Goal: Information Seeking & Learning: Learn about a topic

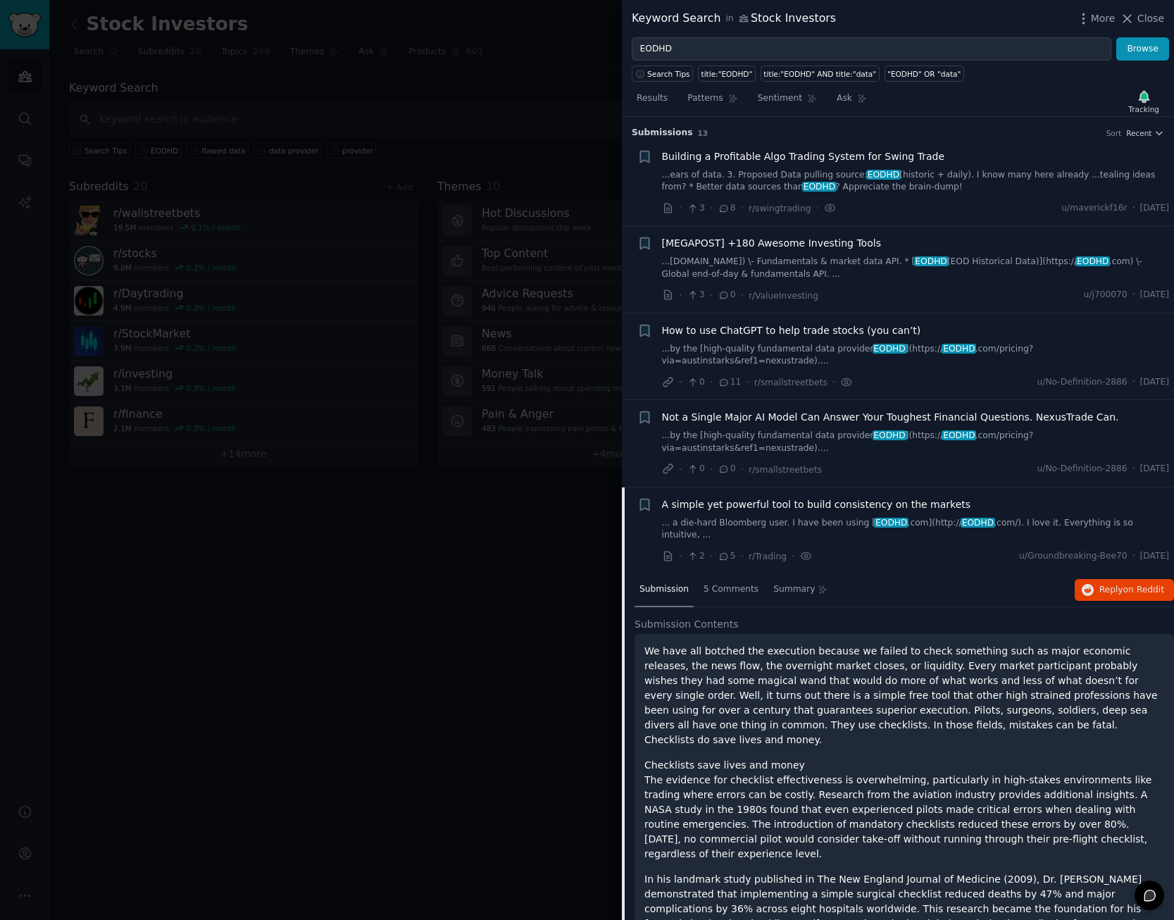
scroll to position [185, 0]
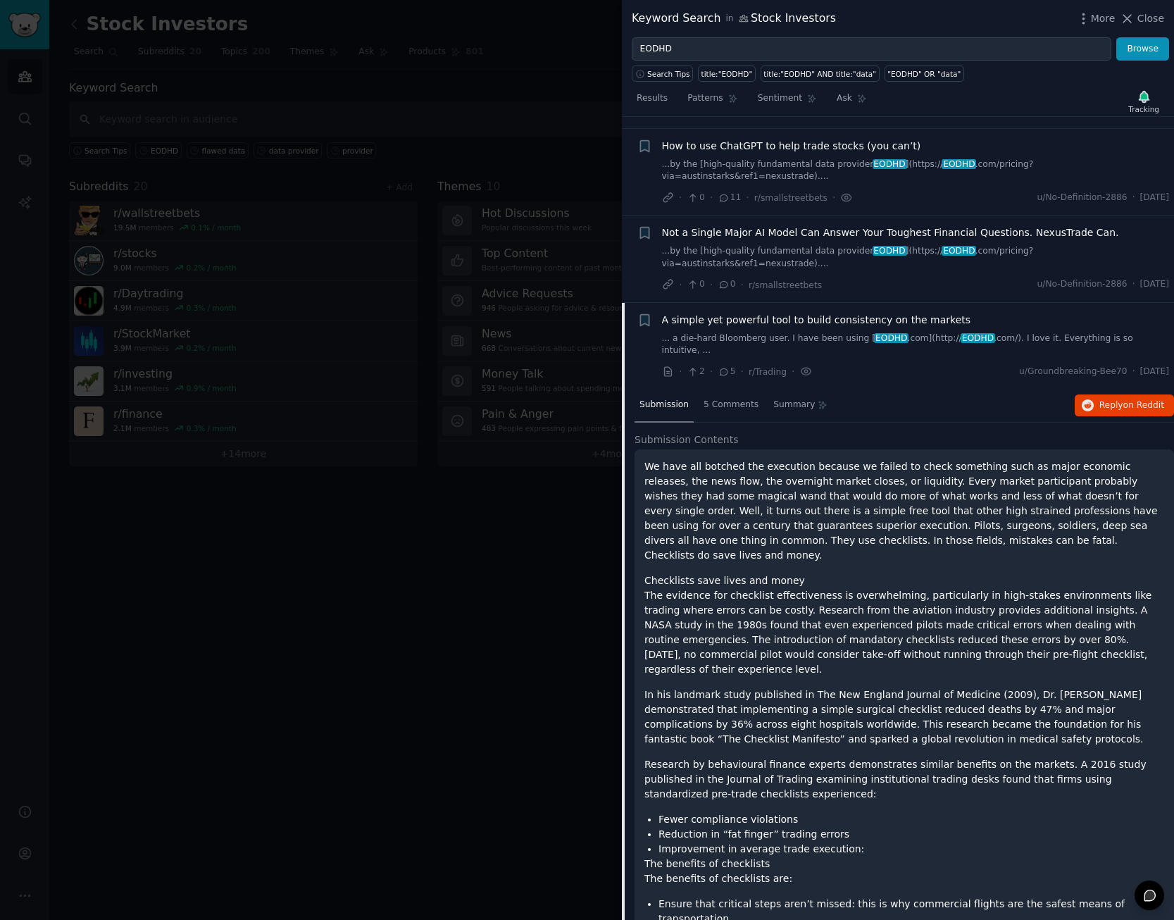
click at [870, 389] on div "Submission 5 Comments Summary Reply on Reddit" at bounding box center [905, 406] width 540 height 34
click at [964, 313] on div "A simple yet powerful tool to build consistency on the markets" at bounding box center [916, 320] width 508 height 15
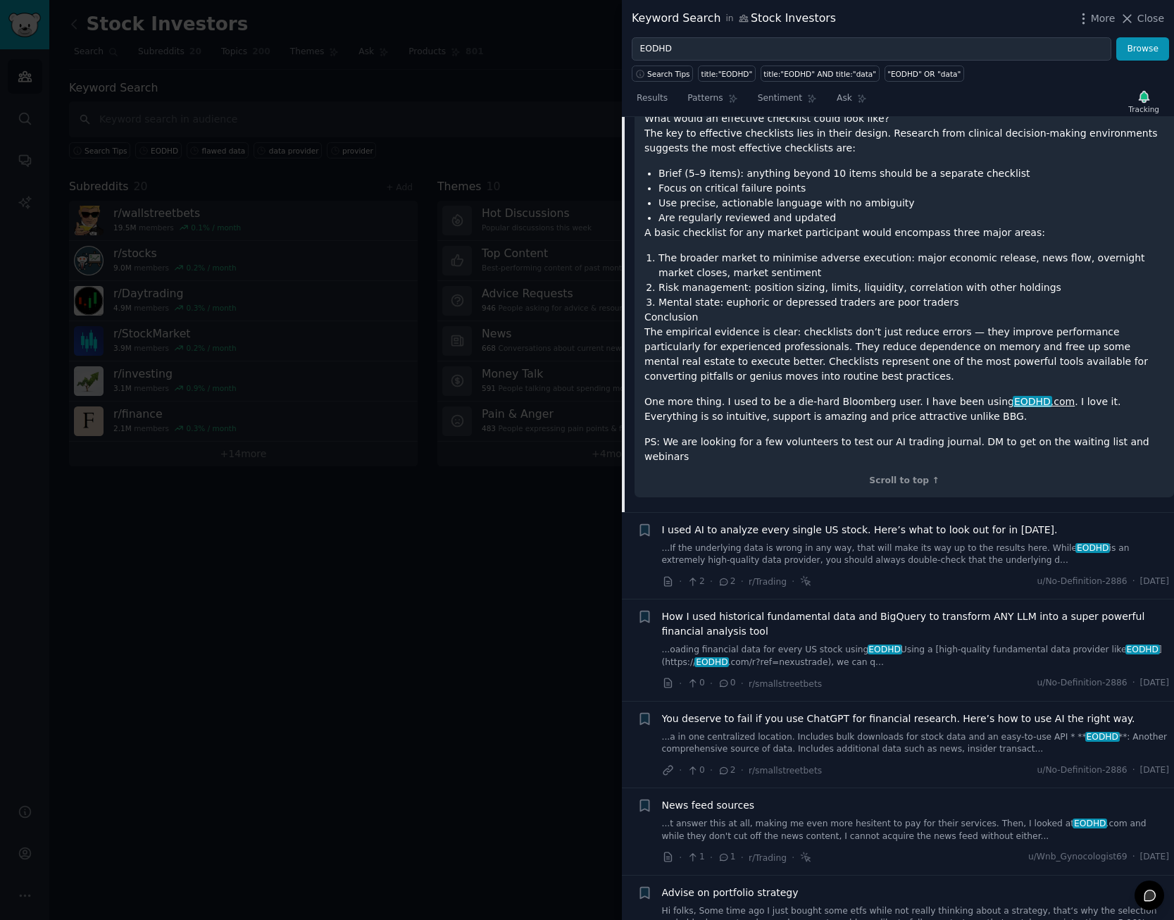
scroll to position [1733, 0]
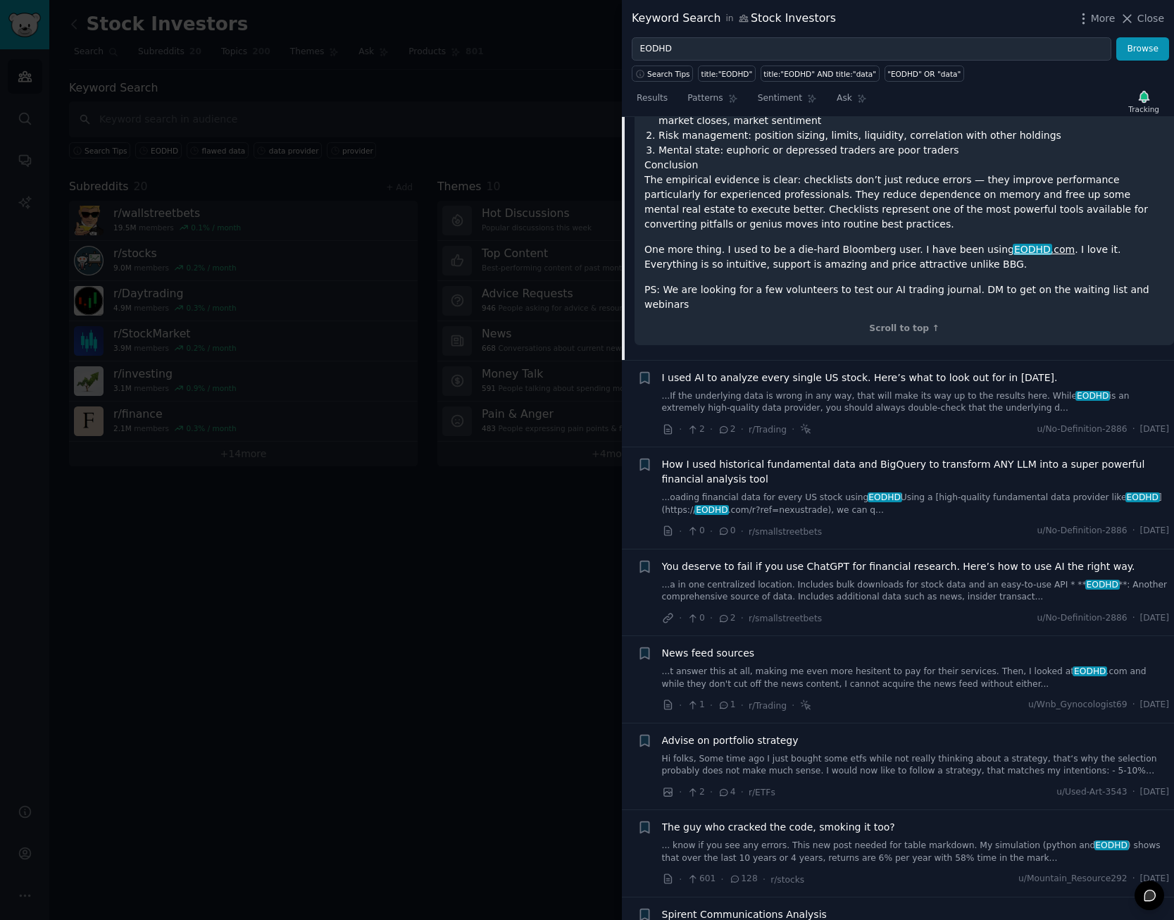
click at [921, 390] on link "...If the underlying data is wrong in any way, that will make its way up to the…" at bounding box center [916, 402] width 508 height 25
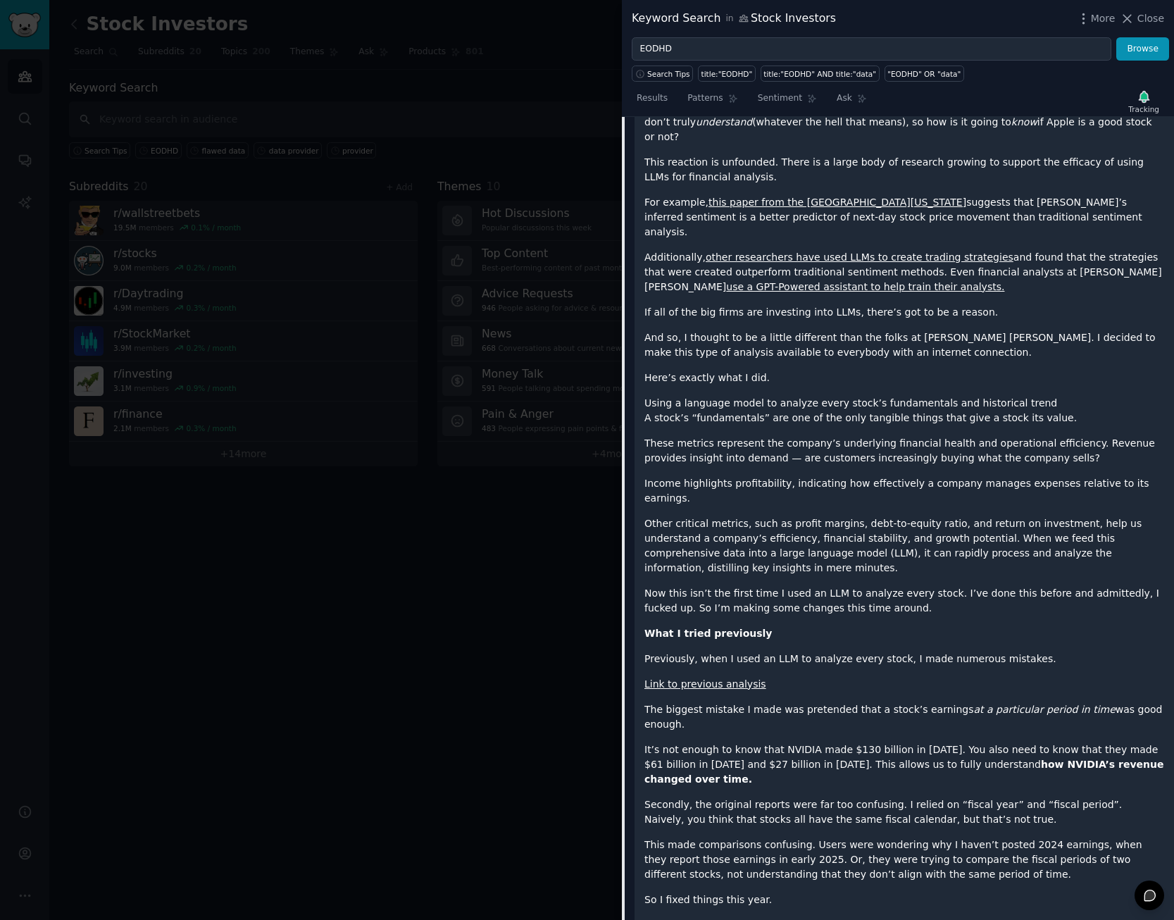
scroll to position [420, 0]
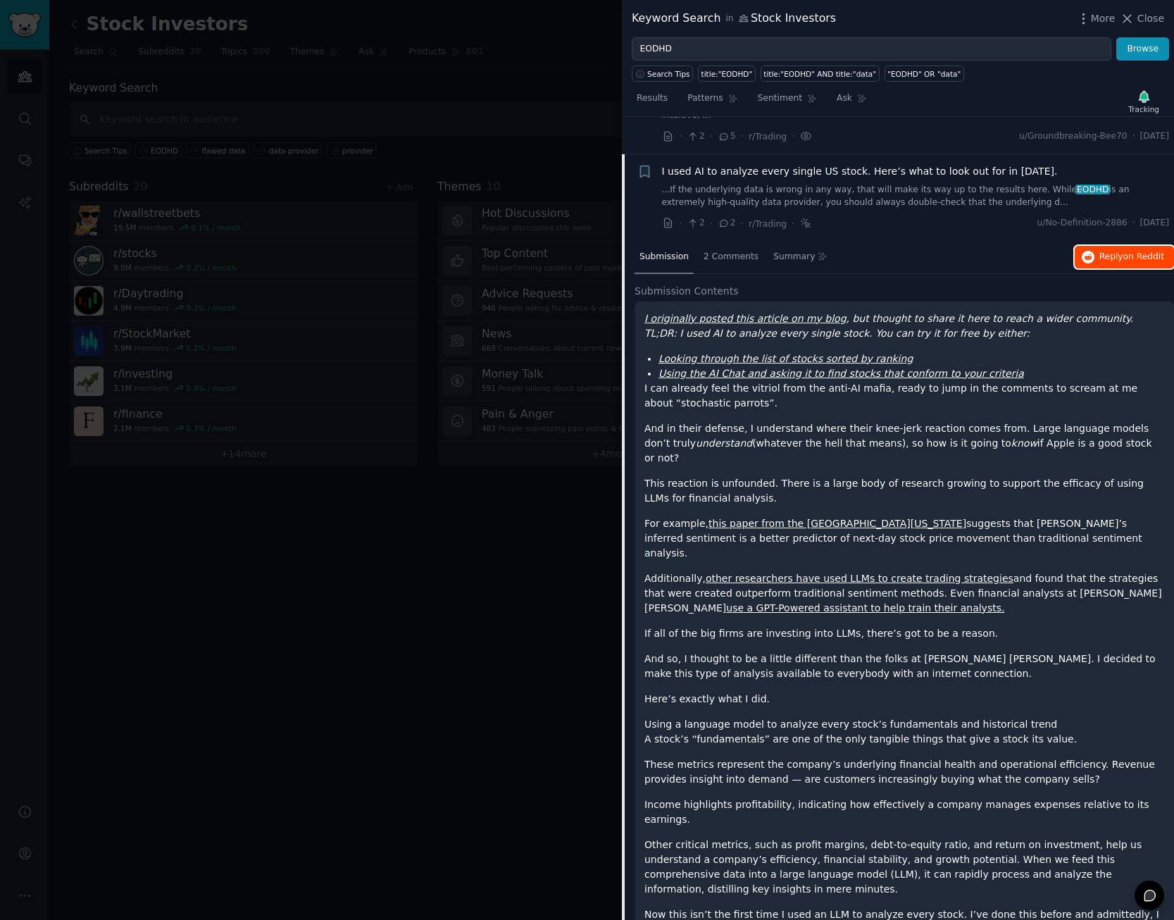
click at [1130, 251] on span "on Reddit" at bounding box center [1143, 256] width 41 height 10
click at [928, 164] on div "I used AI to analyze every single US stock. Here’s what to look out for in [DAT…" at bounding box center [916, 186] width 508 height 44
click at [923, 164] on span "I used AI to analyze every single US stock. Here’s what to look out for in [DAT…" at bounding box center [860, 171] width 396 height 15
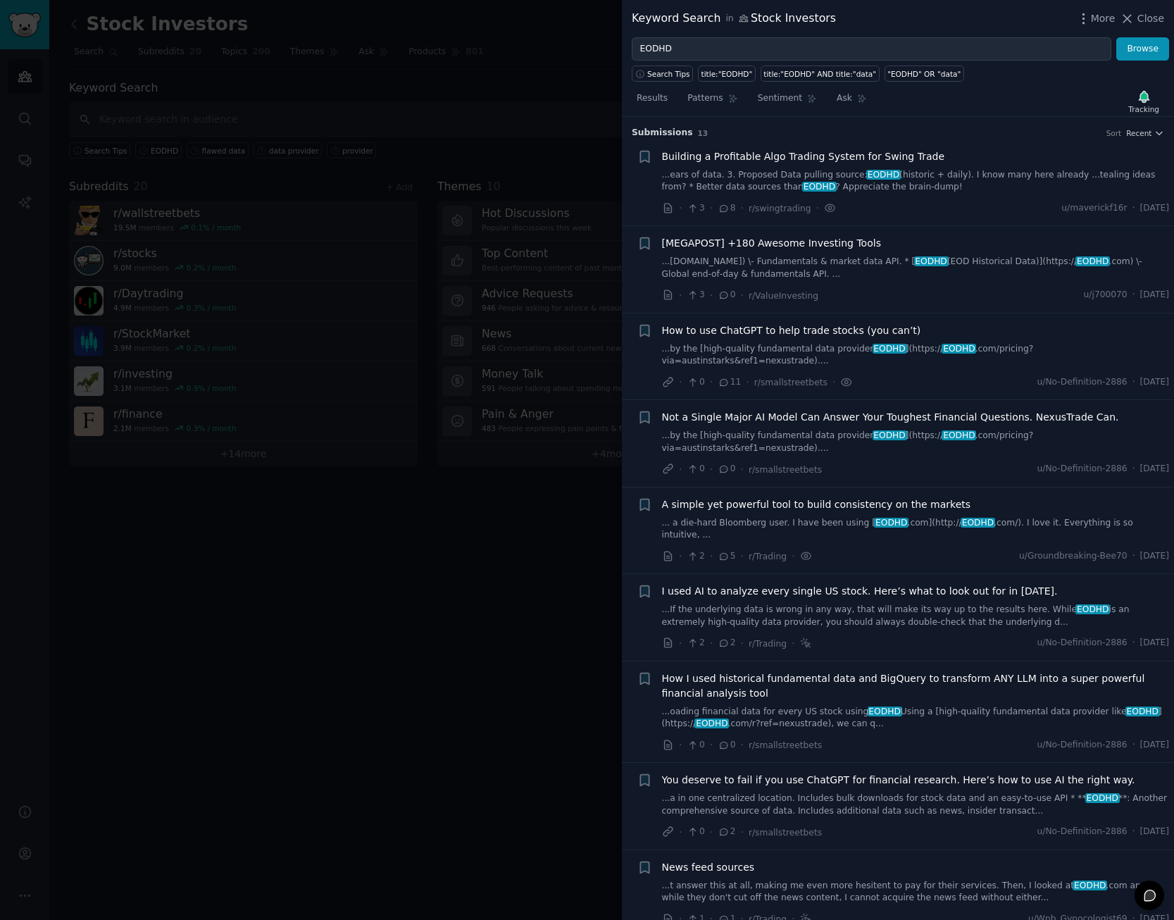
click at [805, 160] on span "Building a Profitable Algo Trading System for Swing Trade" at bounding box center [803, 156] width 283 height 15
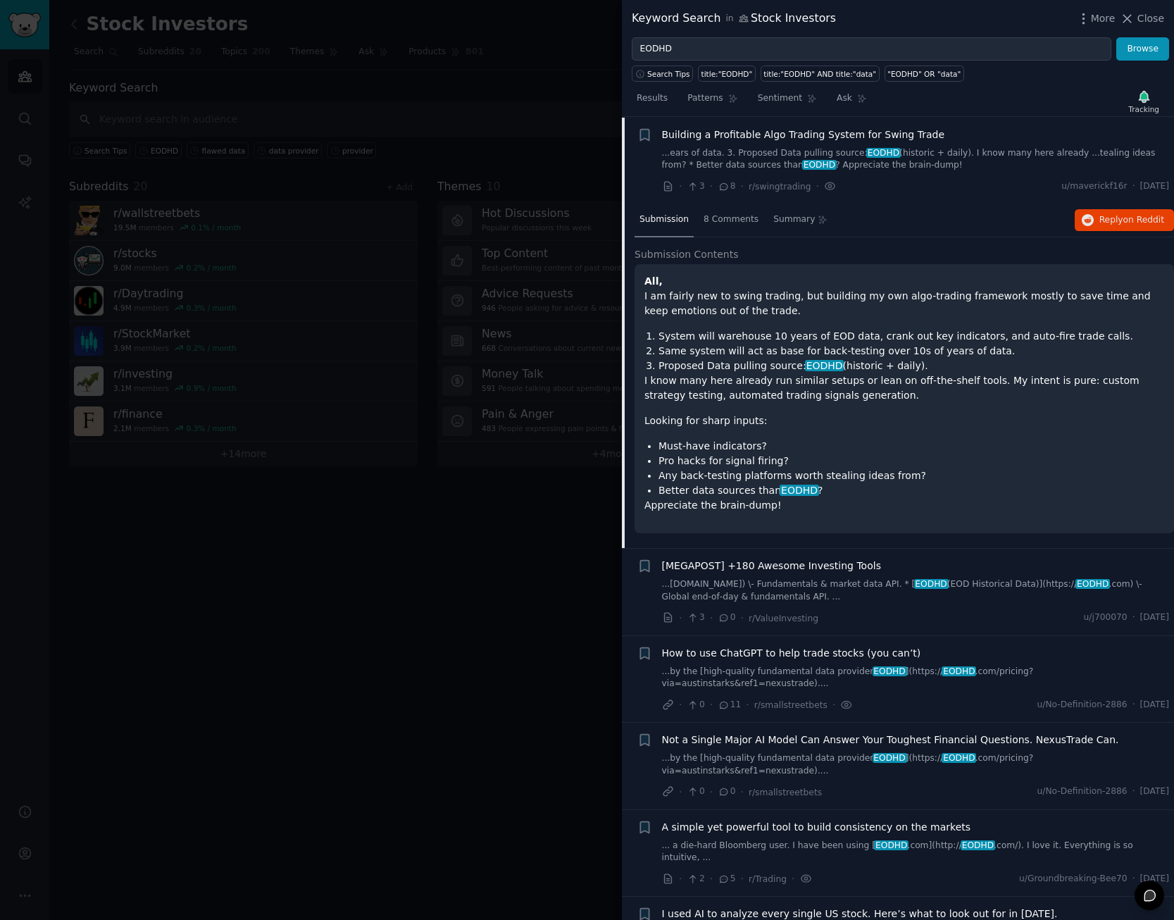
scroll to position [23, 0]
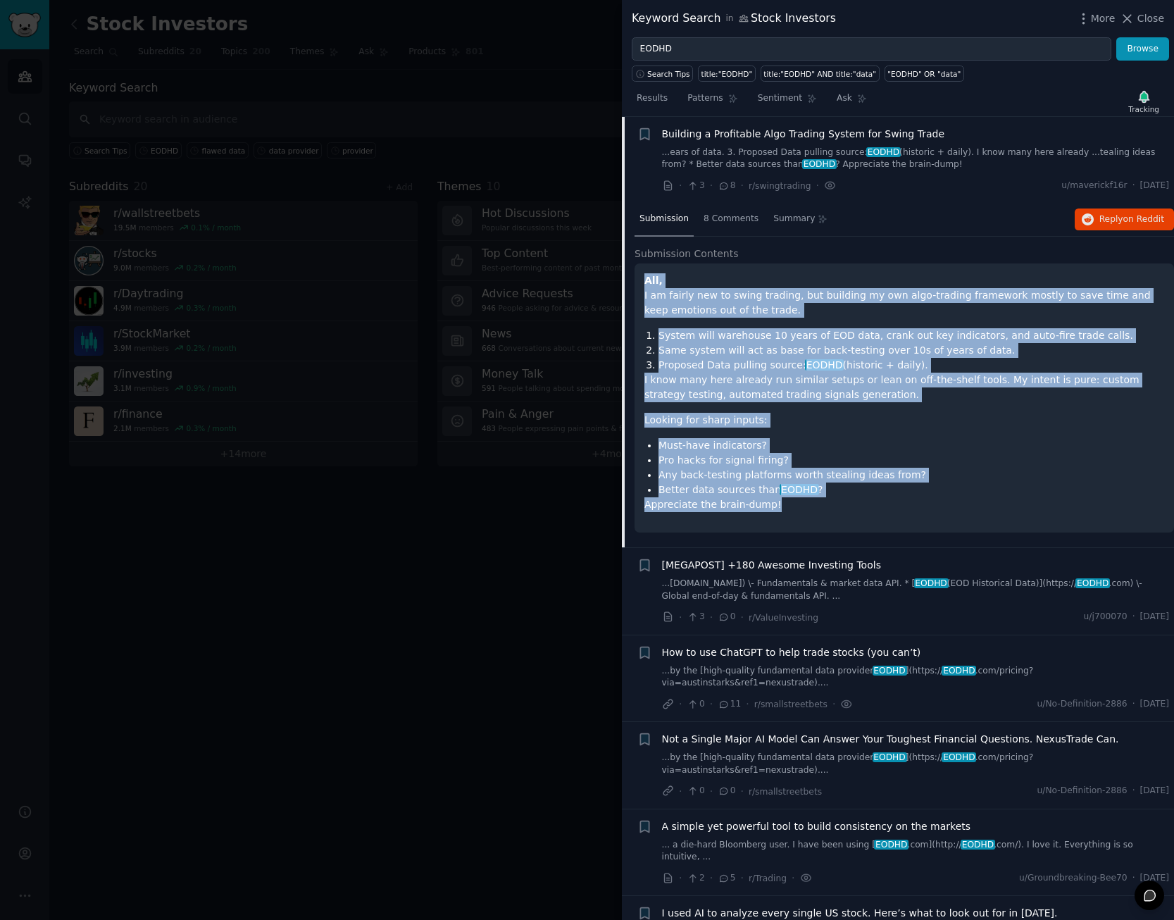
drag, startPoint x: 780, startPoint y: 513, endPoint x: 643, endPoint y: 284, distance: 267.0
click at [643, 284] on div "All, I am fairly new to swing trading, but building my own algo-trading framewo…" at bounding box center [905, 397] width 540 height 269
copy div "All, I am fairly new to swing trading, but building my own algo-trading framewo…"
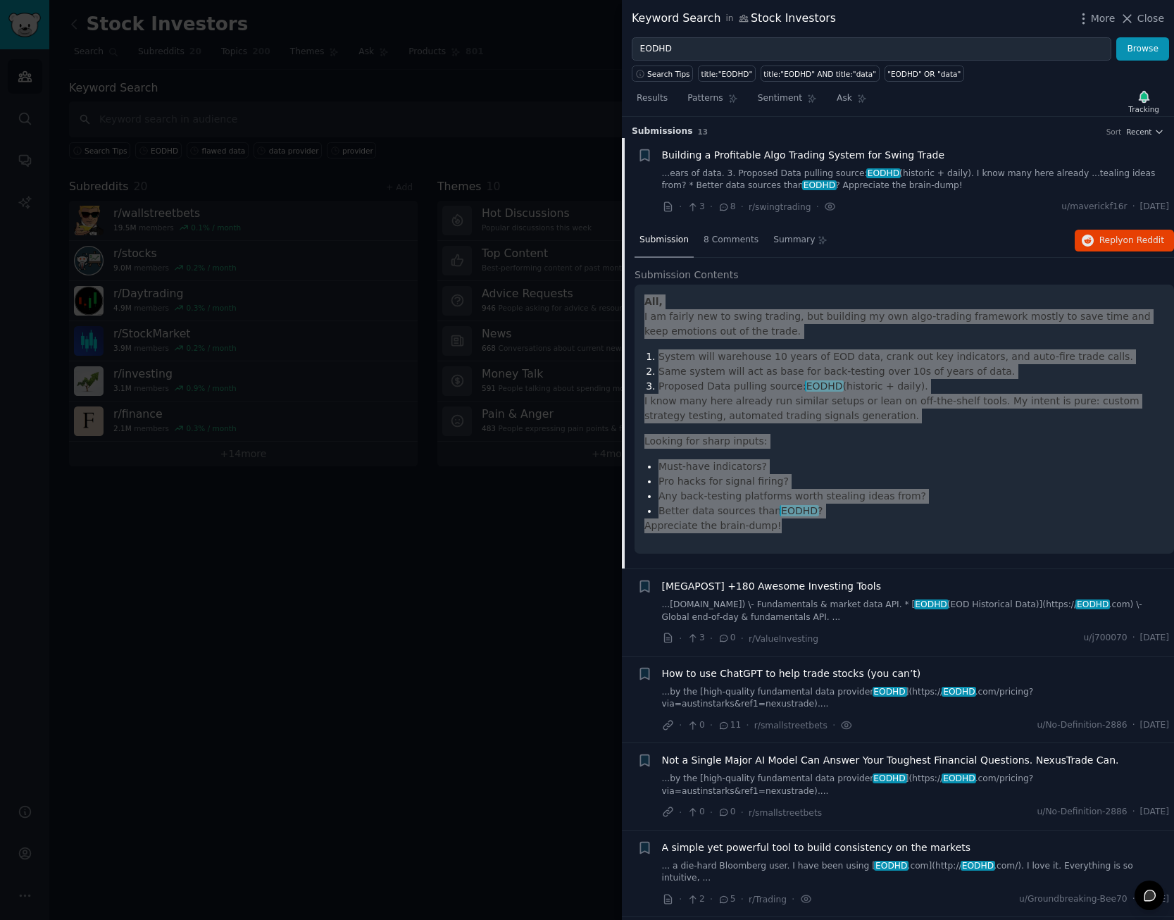
scroll to position [0, 0]
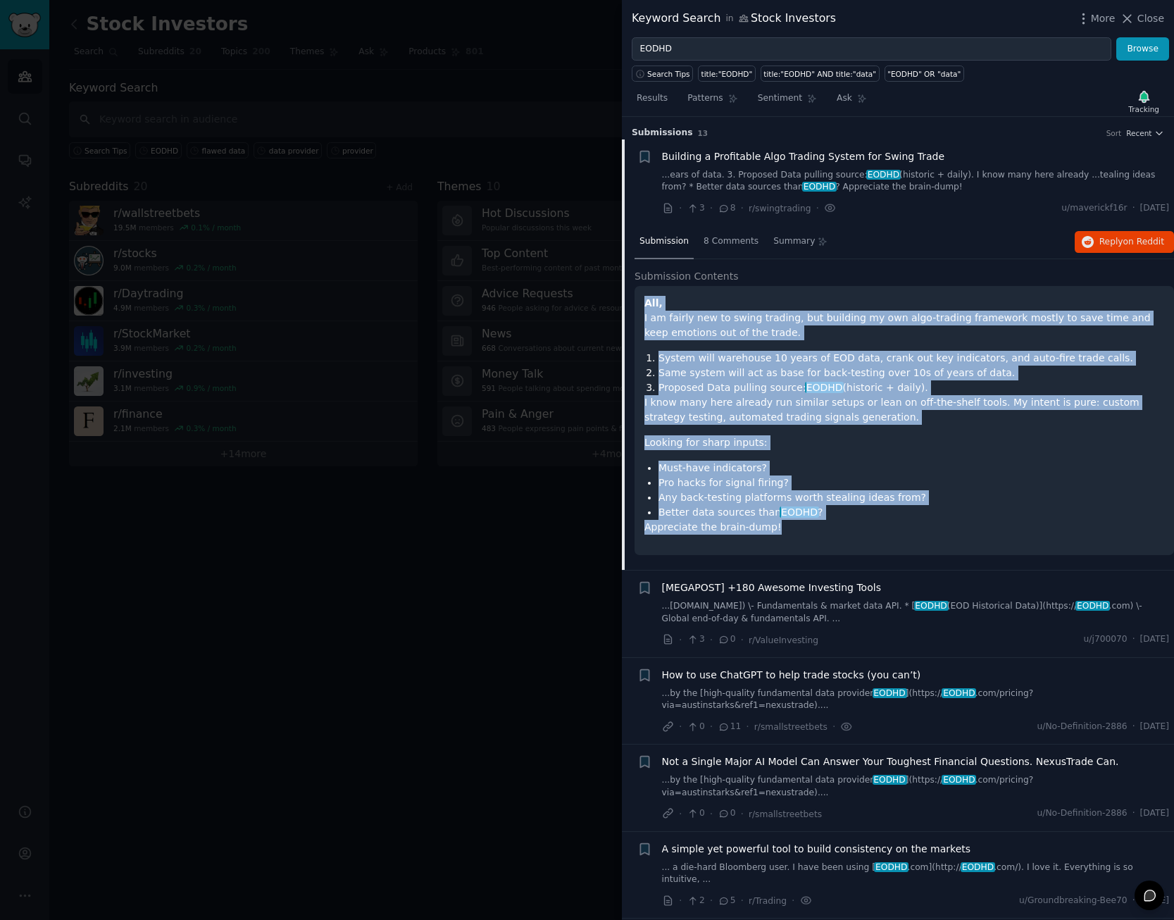
click at [881, 159] on span "Building a Profitable Algo Trading System for Swing Trade" at bounding box center [803, 156] width 283 height 15
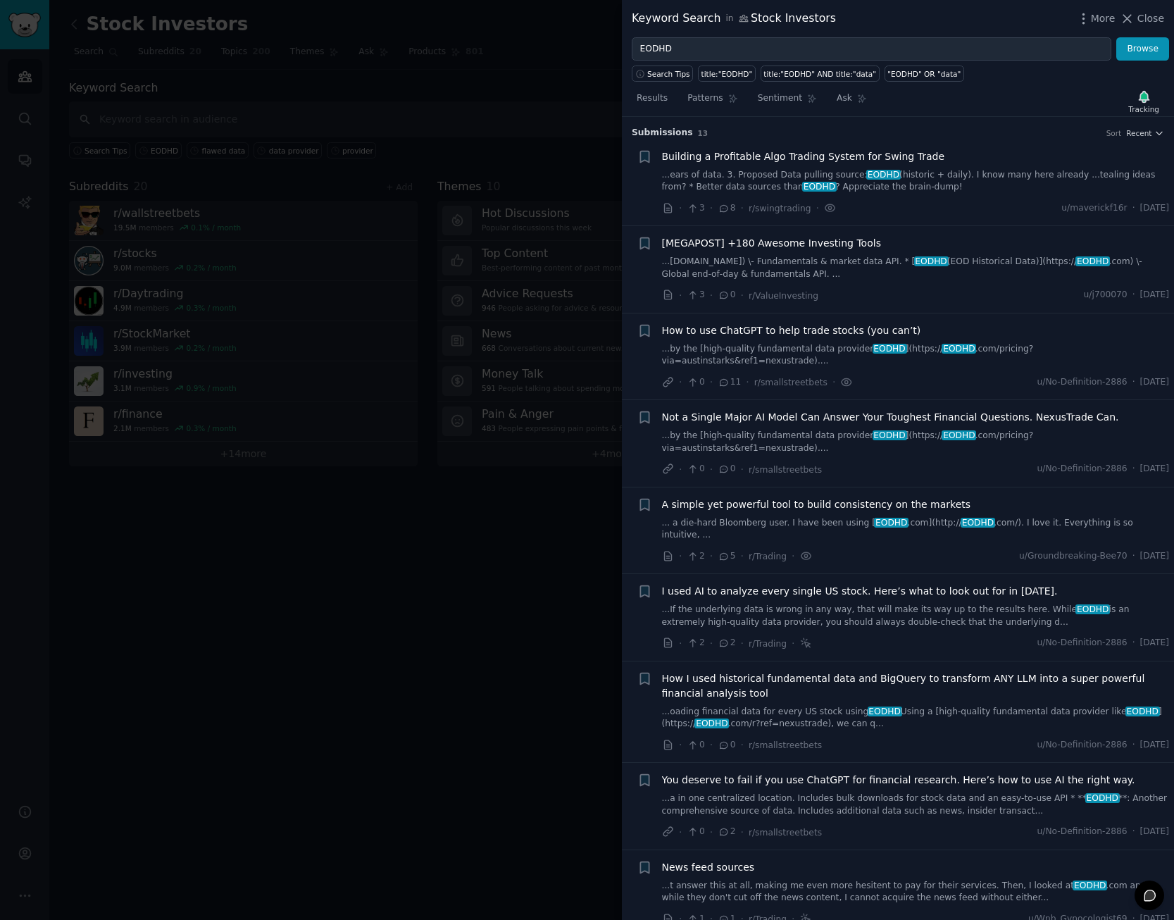
click at [800, 249] on span "[MEGAPOST] +180 Awesome Investing Tools" at bounding box center [771, 243] width 219 height 15
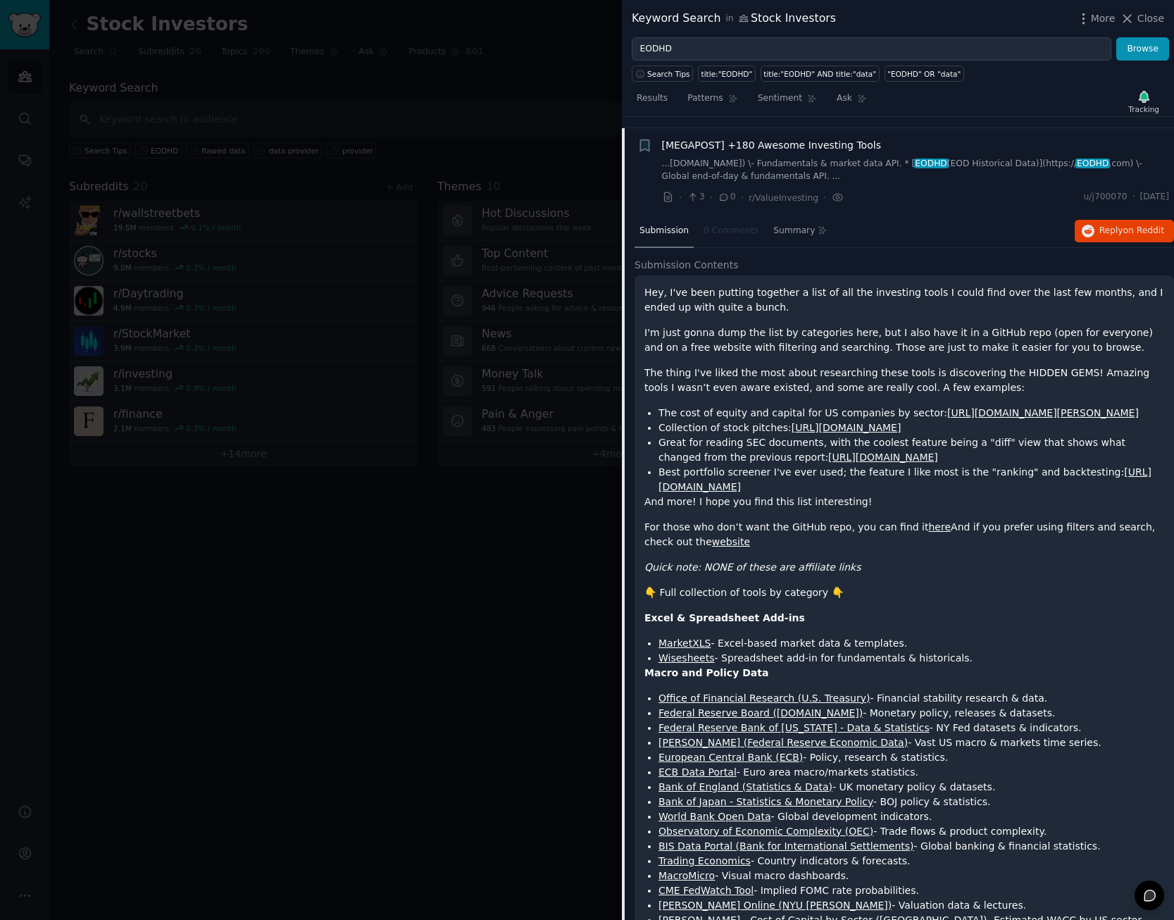
scroll to position [29, 0]
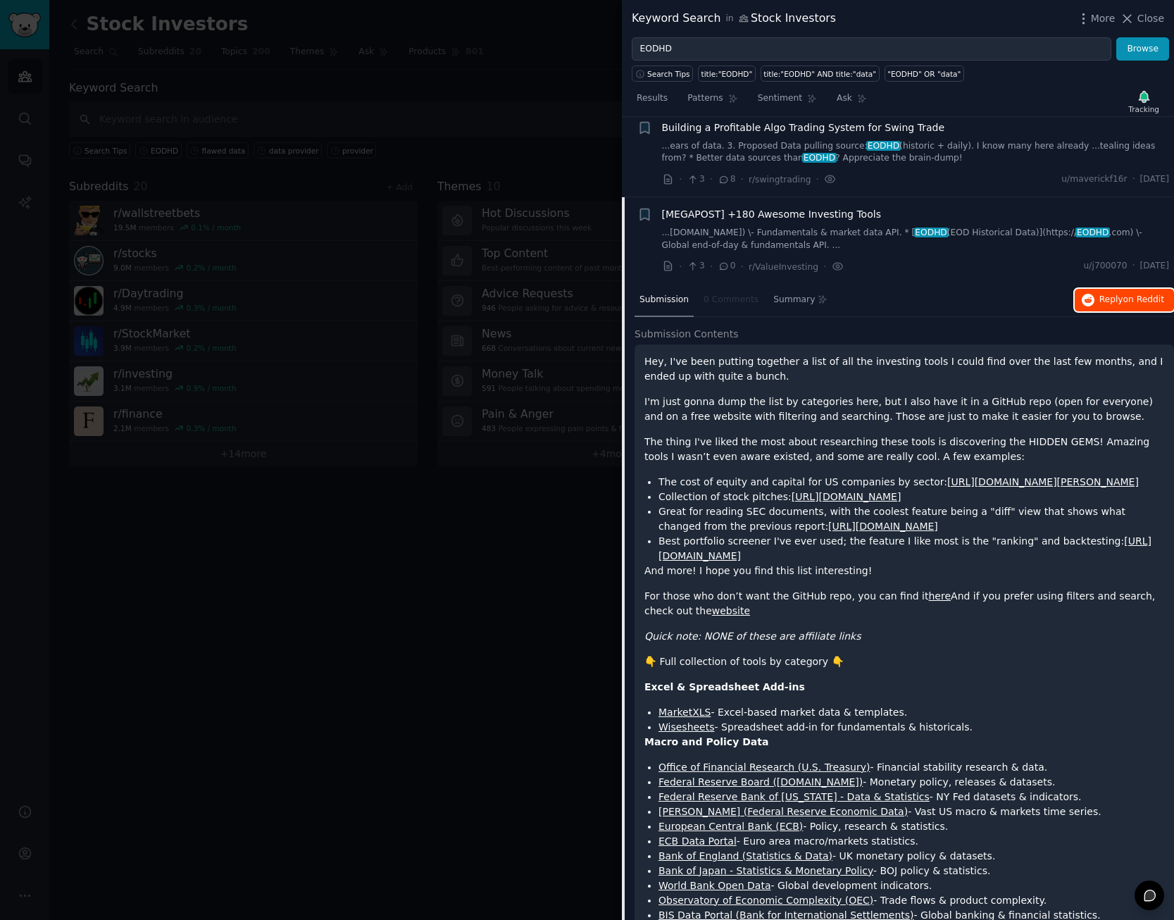
click at [1112, 297] on span "Reply on Reddit" at bounding box center [1131, 300] width 65 height 13
